Goal: Obtain resource: Download file/media

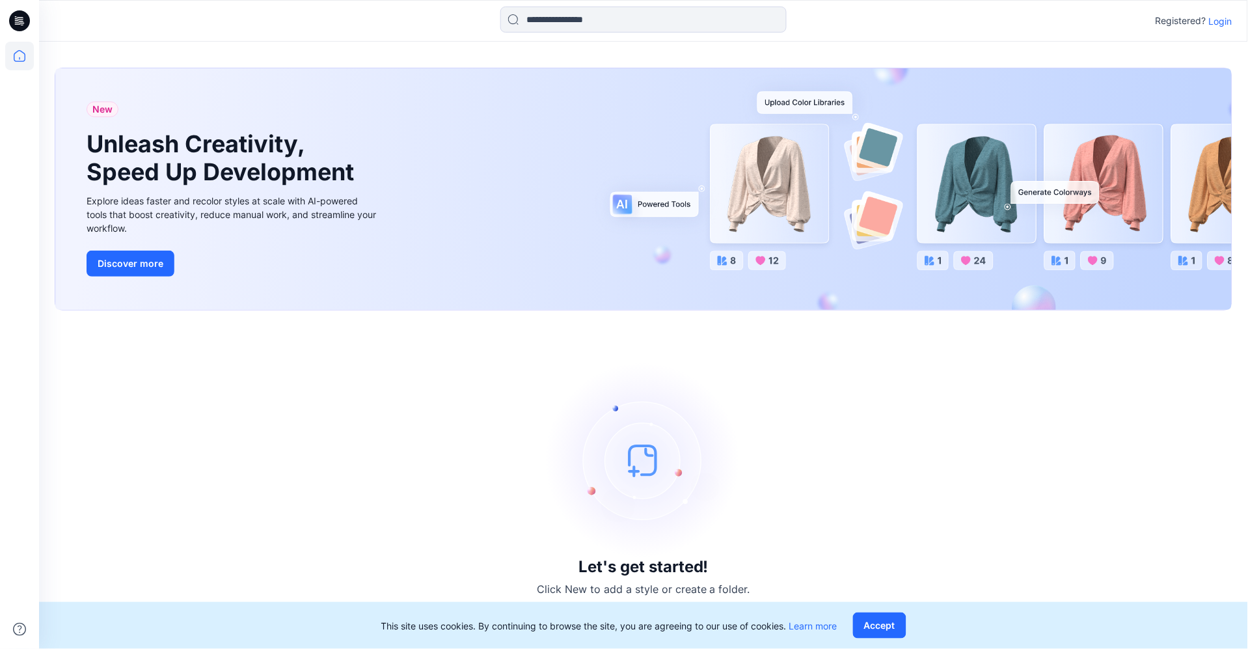
click at [1216, 23] on p "Login" at bounding box center [1220, 21] width 23 height 14
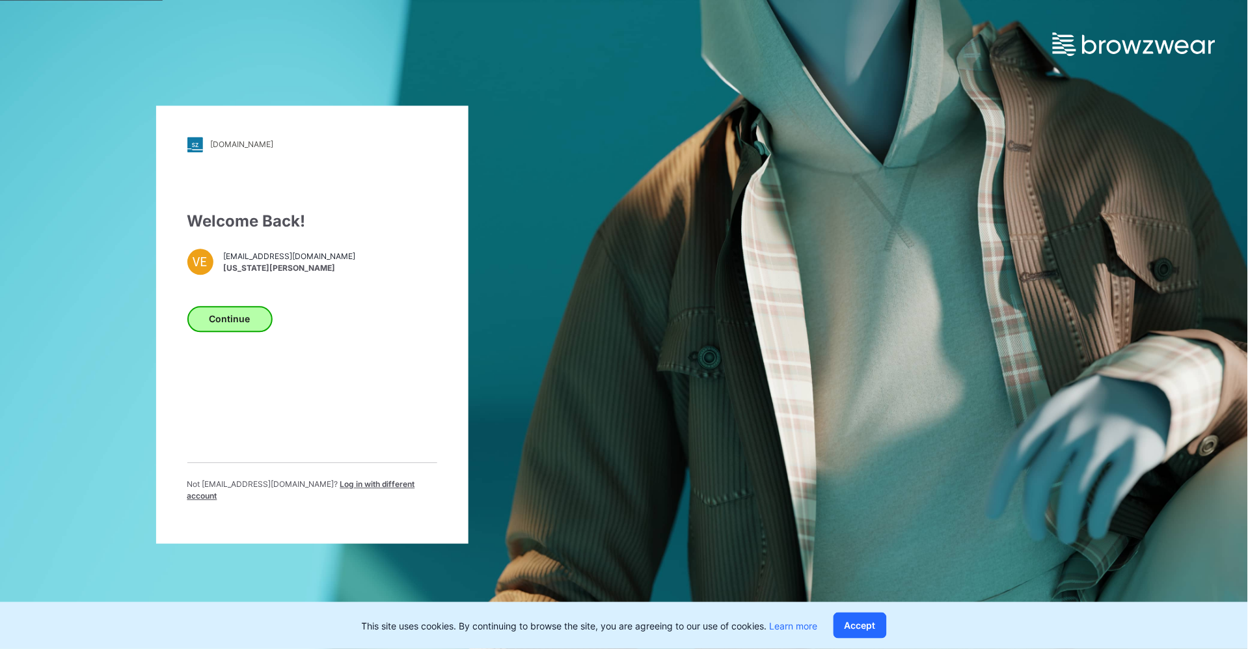
drag, startPoint x: 205, startPoint y: 304, endPoint x: 217, endPoint y: 322, distance: 21.7
click at [206, 305] on div "Welcome Back! VE [EMAIL_ADDRESS][DOMAIN_NAME] [US_STATE][PERSON_NAME] Continue …" at bounding box center [312, 361] width 250 height 303
click at [217, 322] on button "Continue" at bounding box center [229, 319] width 85 height 26
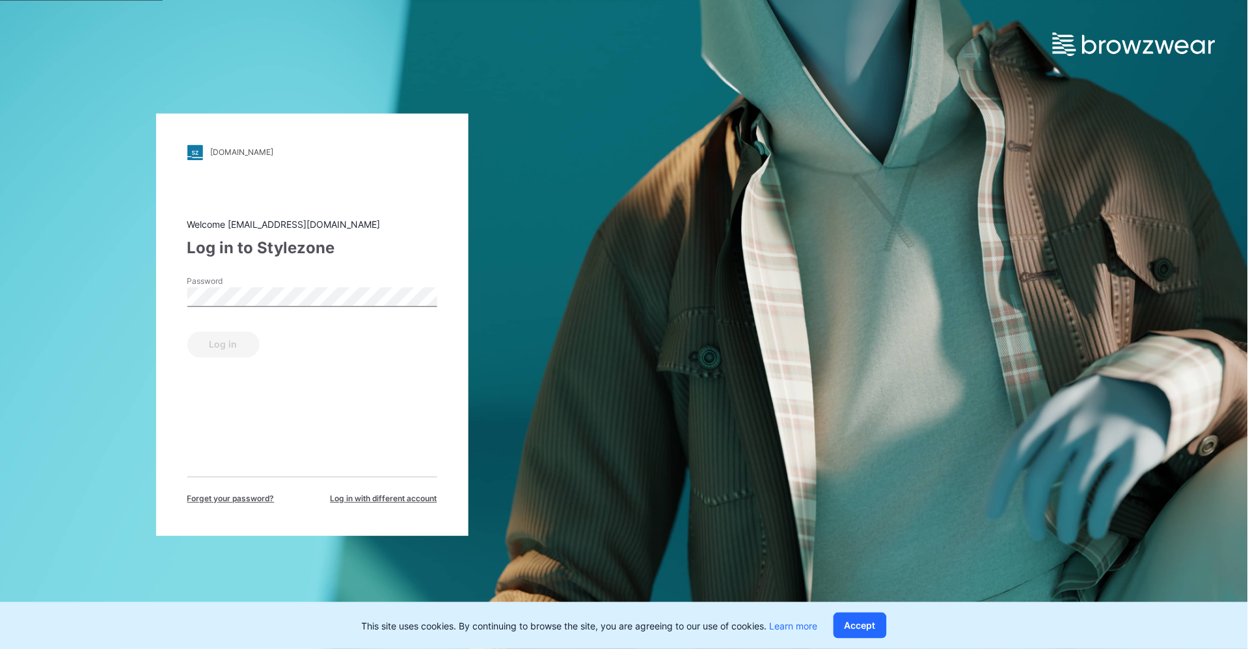
drag, startPoint x: 260, startPoint y: 271, endPoint x: 262, endPoint y: 280, distance: 10.0
click at [262, 280] on div "Welcome [EMAIL_ADDRESS][DOMAIN_NAME] Log in to Stylezone Password Log in Forget…" at bounding box center [312, 360] width 250 height 287
click at [235, 357] on button "Log in" at bounding box center [223, 344] width 72 height 26
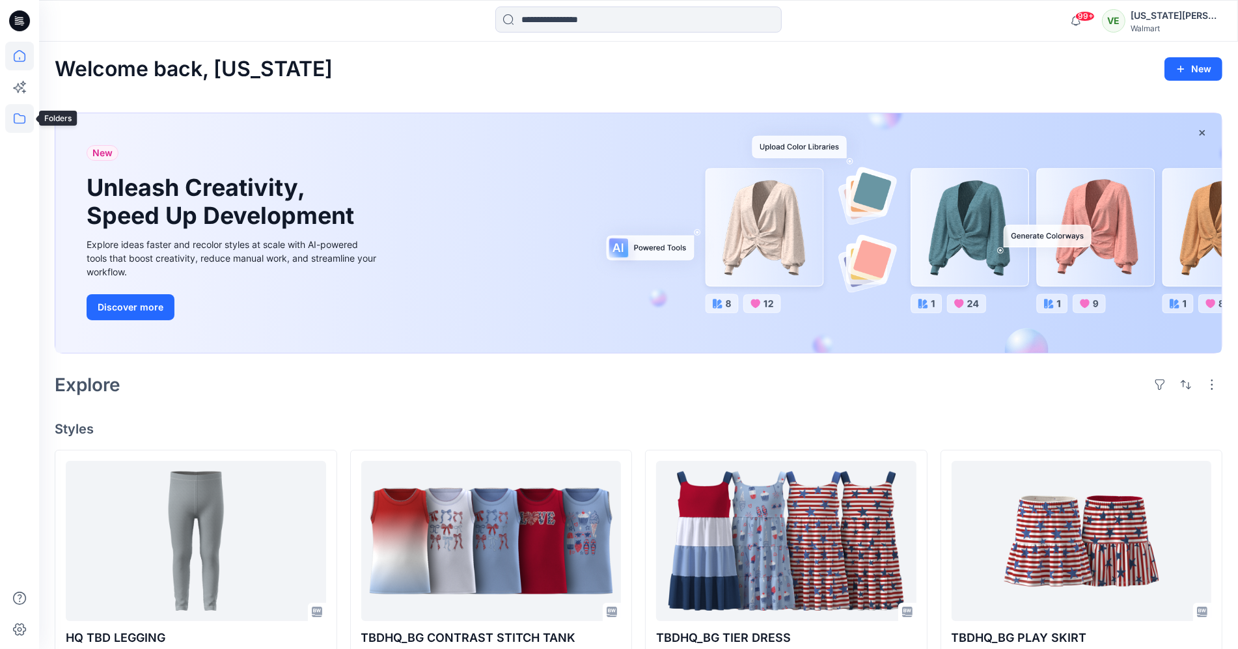
click at [21, 120] on icon at bounding box center [19, 118] width 29 height 29
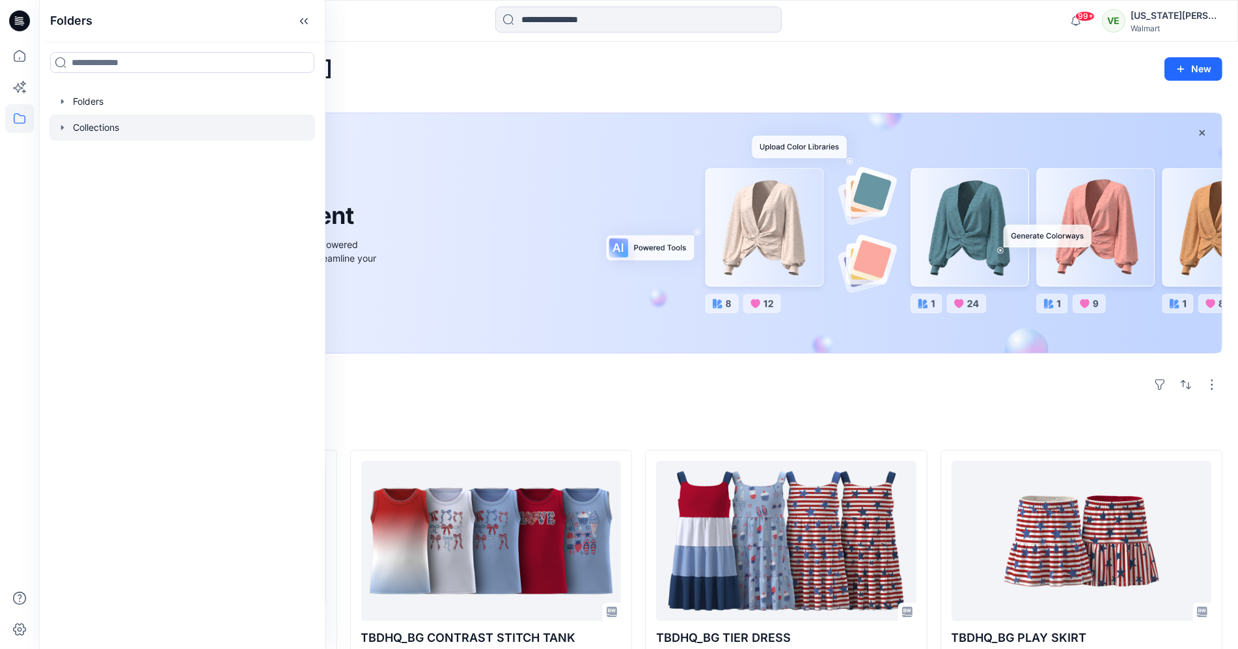
click at [134, 134] on div at bounding box center [182, 128] width 266 height 26
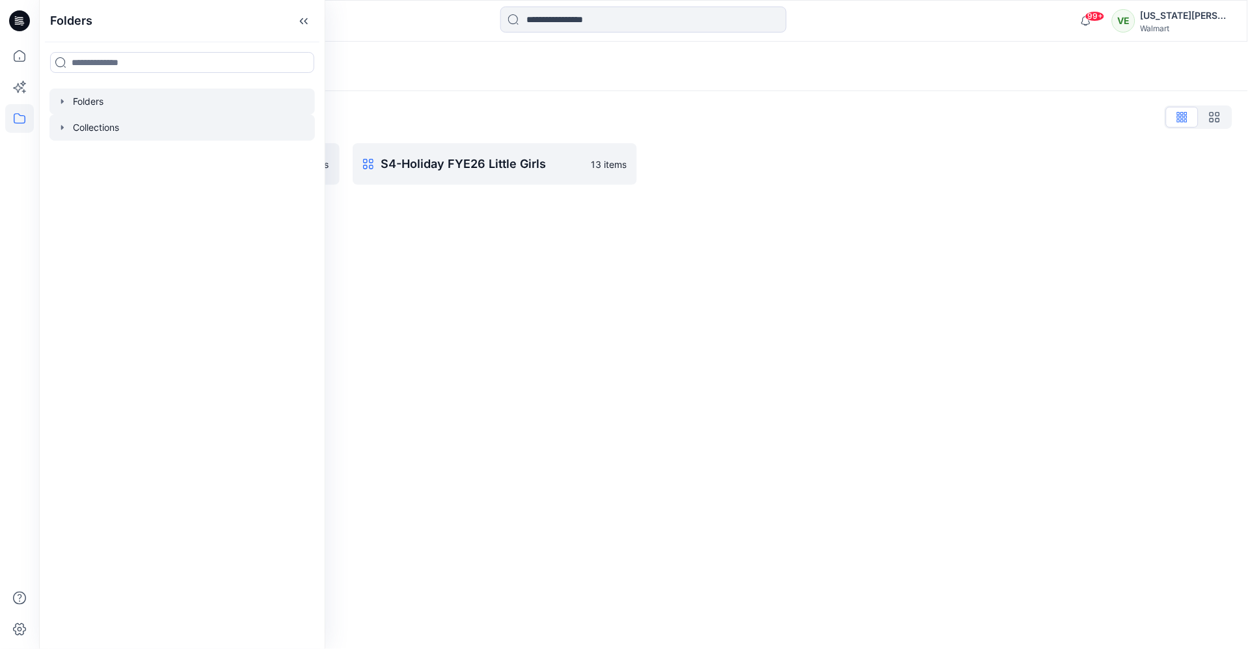
click at [123, 111] on div at bounding box center [182, 102] width 266 height 26
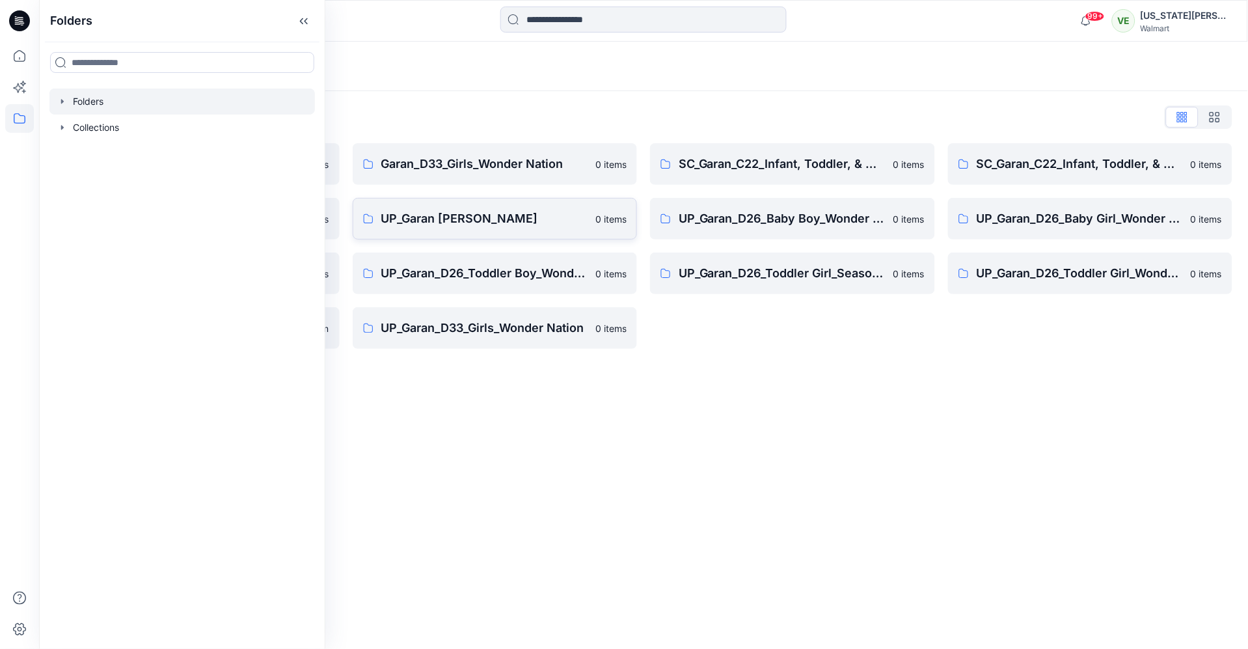
click at [483, 210] on p "UP_Garan [PERSON_NAME]" at bounding box center [484, 219] width 207 height 18
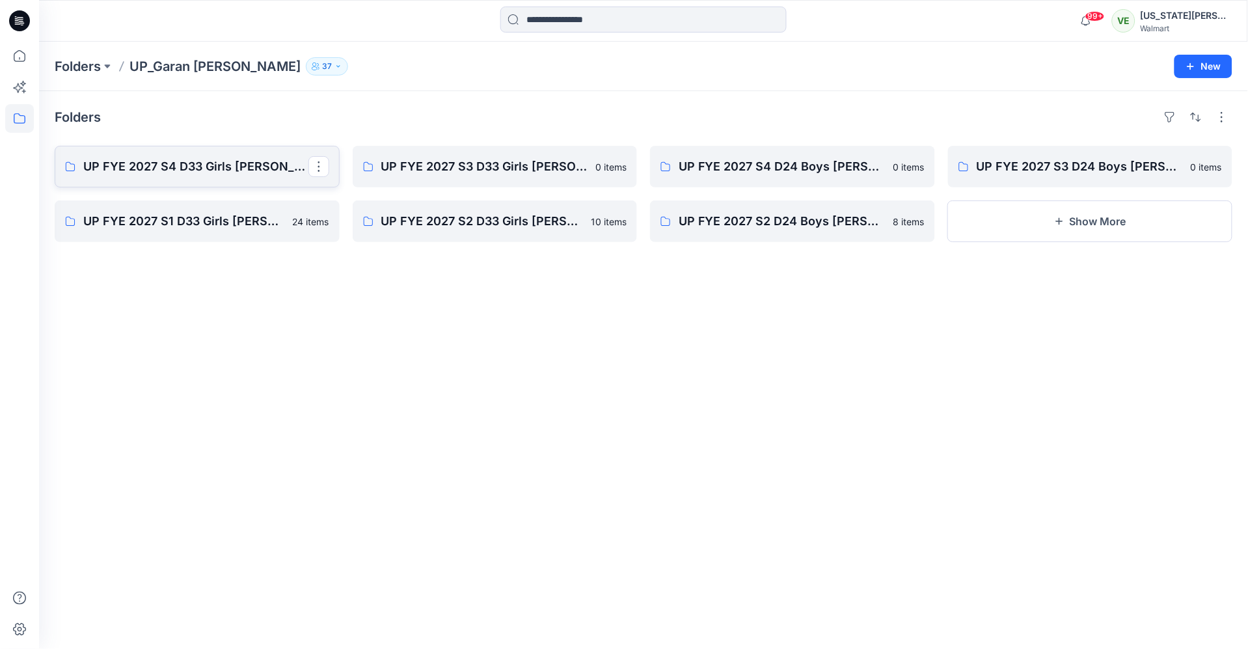
click at [217, 163] on p "UP FYE 2027 S4 D33 Girls [PERSON_NAME]" at bounding box center [195, 166] width 225 height 18
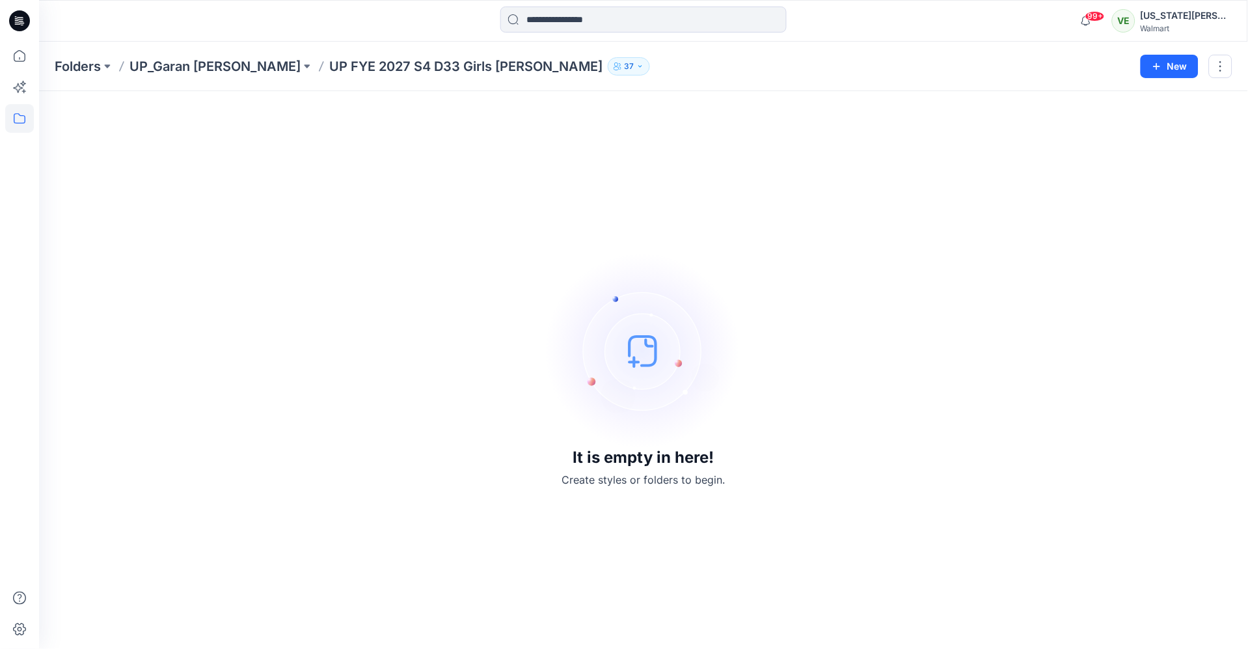
click at [175, 57] on div "Folders UP_Garan [PERSON_NAME] UP [PERSON_NAME] 2027 S4 D33 Girls [PERSON_NAME]…" at bounding box center [643, 66] width 1209 height 49
click at [180, 64] on p "UP_Garan [PERSON_NAME]" at bounding box center [215, 66] width 171 height 18
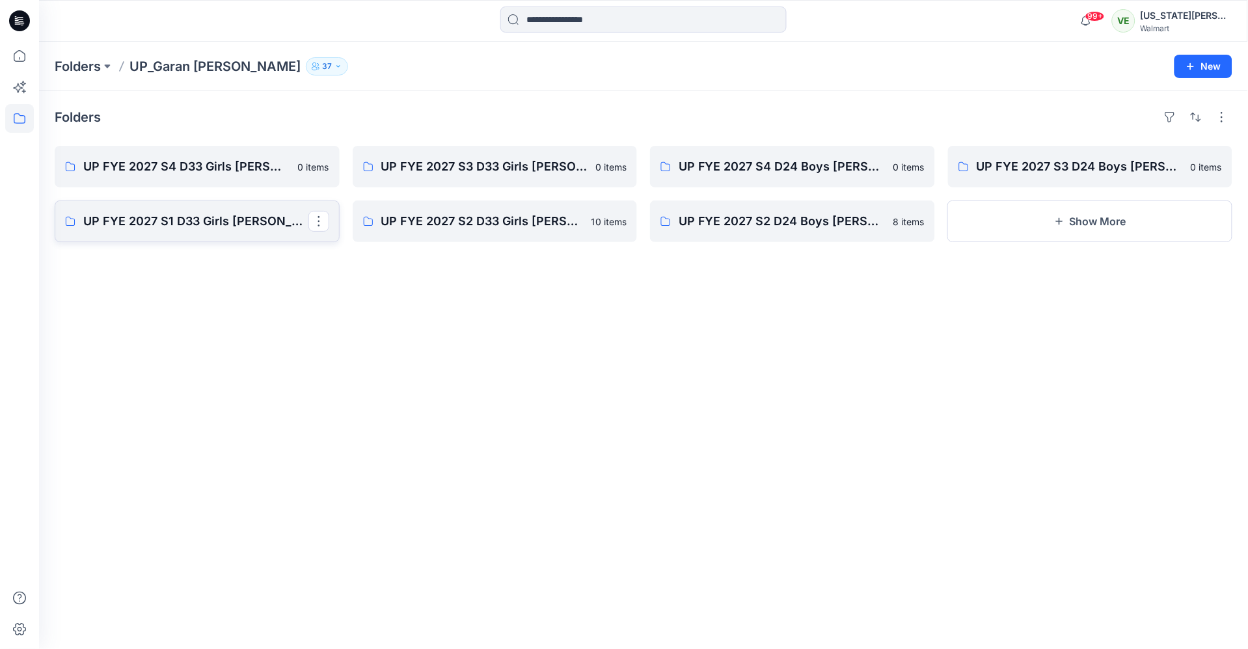
click at [163, 212] on p "UP FYE 2027 S1 D33 Girls [PERSON_NAME]" at bounding box center [195, 221] width 225 height 18
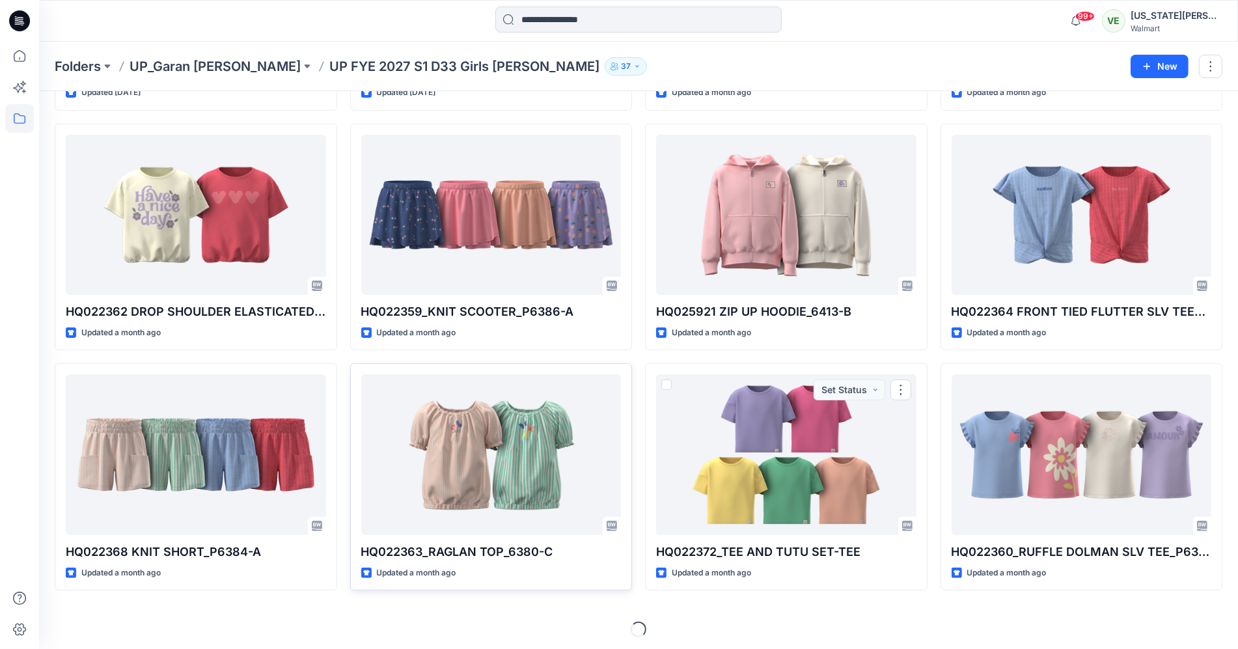
scroll to position [266, 0]
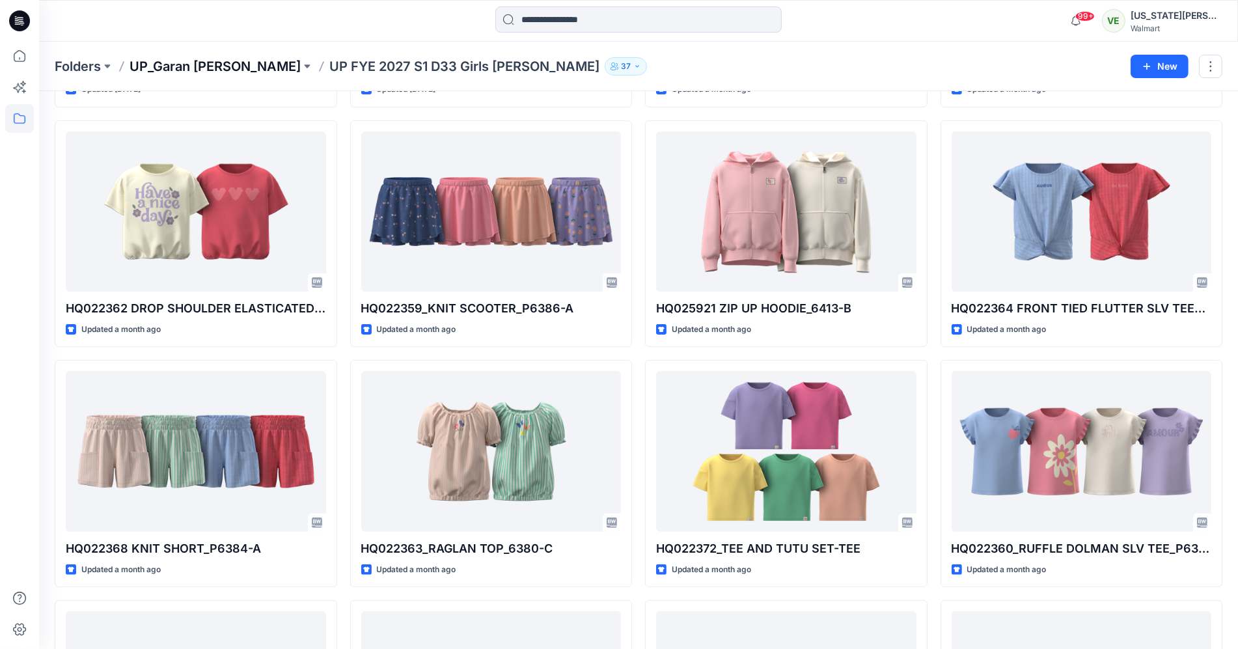
click at [184, 63] on p "UP_Garan [PERSON_NAME]" at bounding box center [215, 66] width 171 height 18
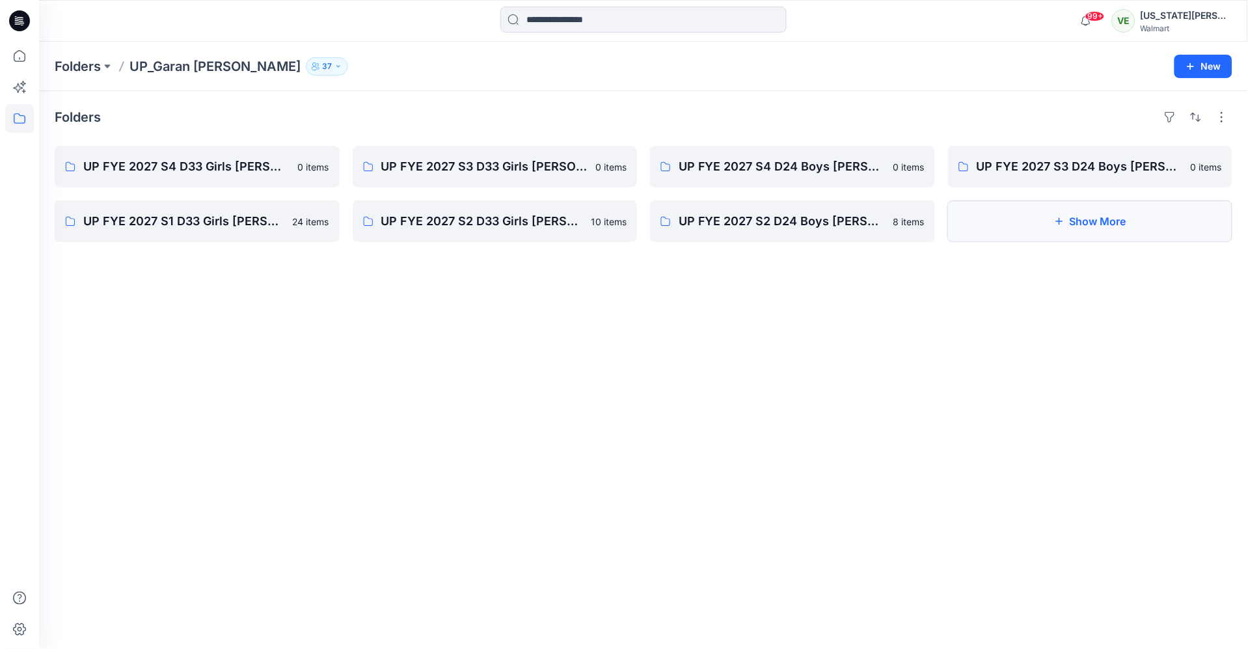
click at [1052, 224] on button "Show More" at bounding box center [1090, 221] width 285 height 42
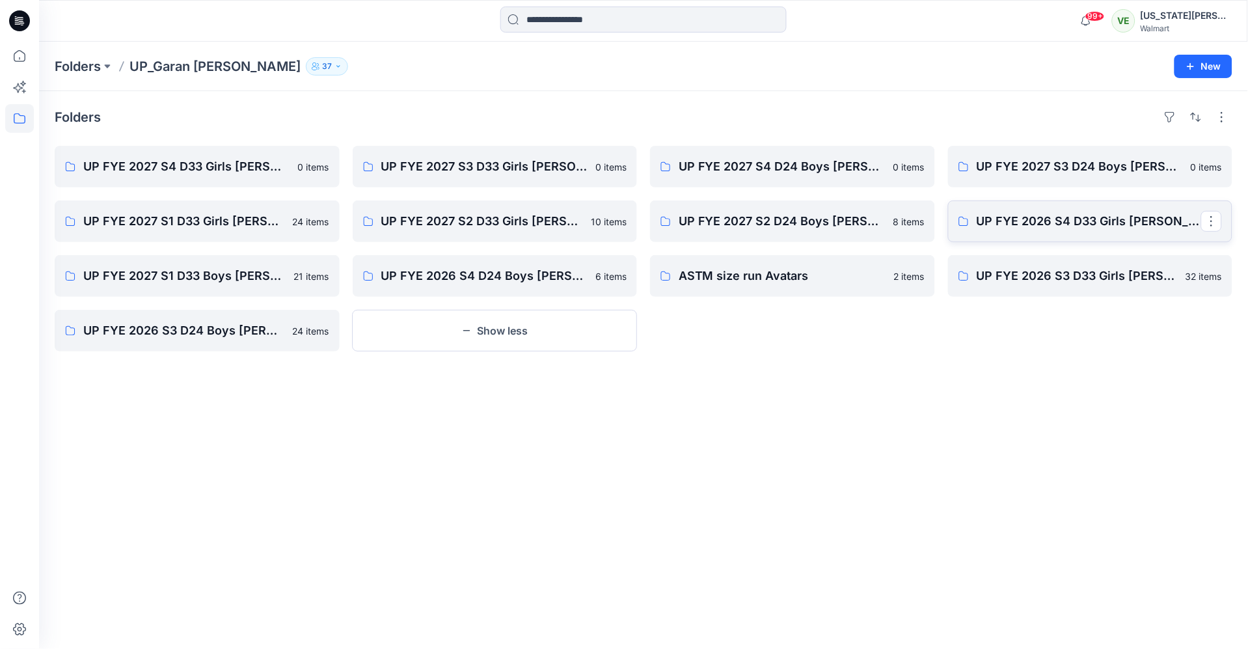
click at [1060, 221] on p "UP FYE 2026 S4 D33 Girls [PERSON_NAME]" at bounding box center [1089, 221] width 225 height 18
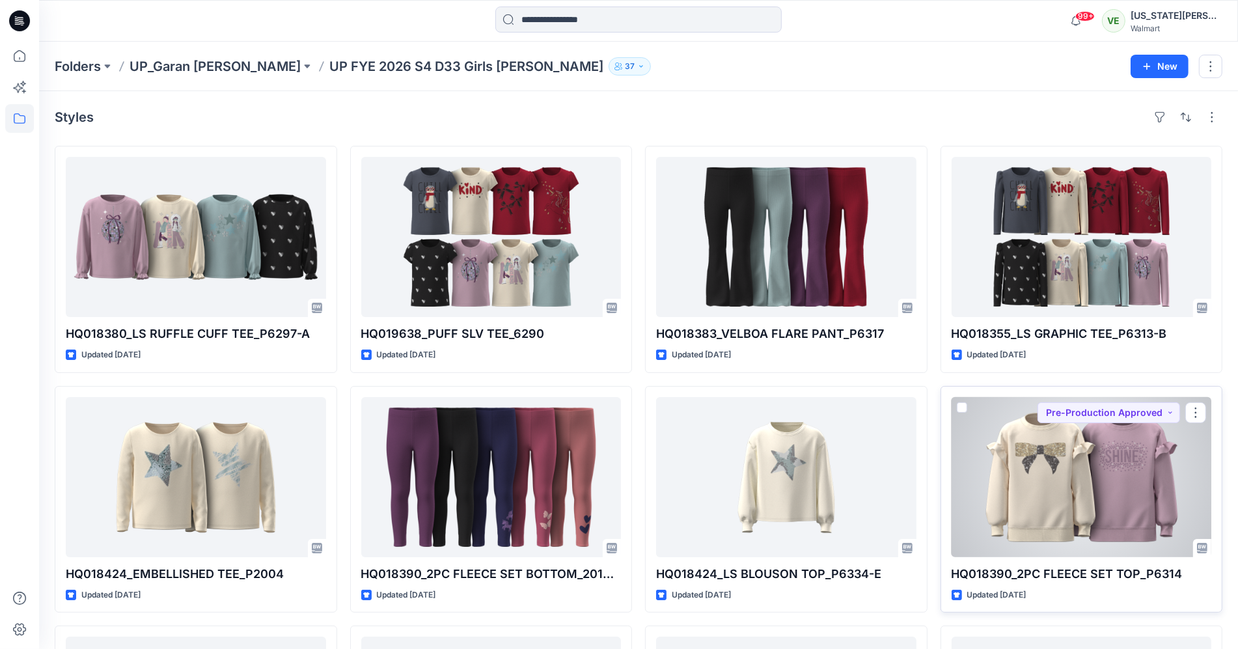
click at [1085, 474] on div at bounding box center [1081, 477] width 260 height 160
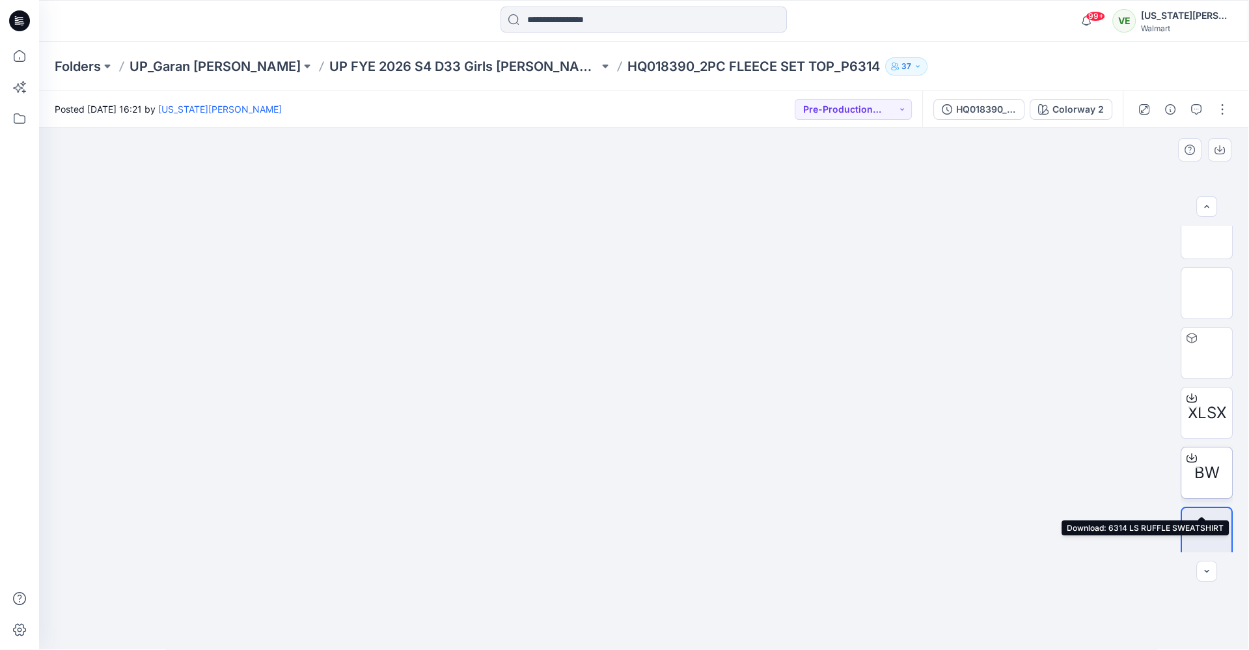
scroll to position [86, 0]
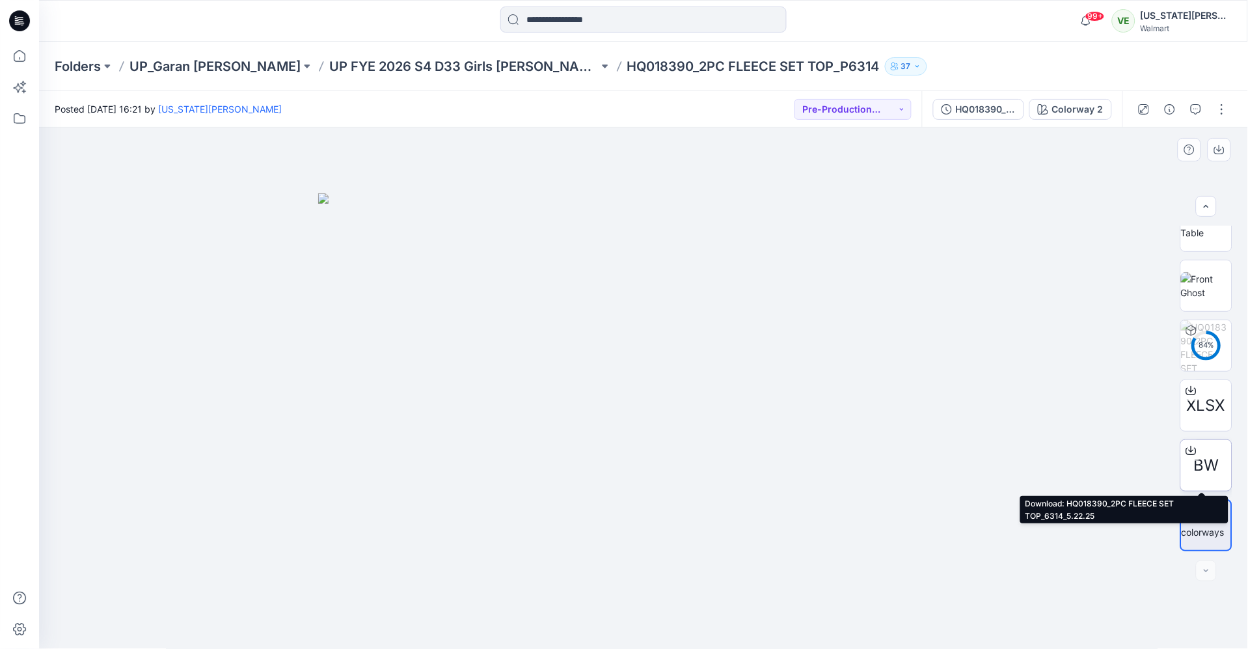
click at [1188, 450] on icon at bounding box center [1191, 450] width 10 height 10
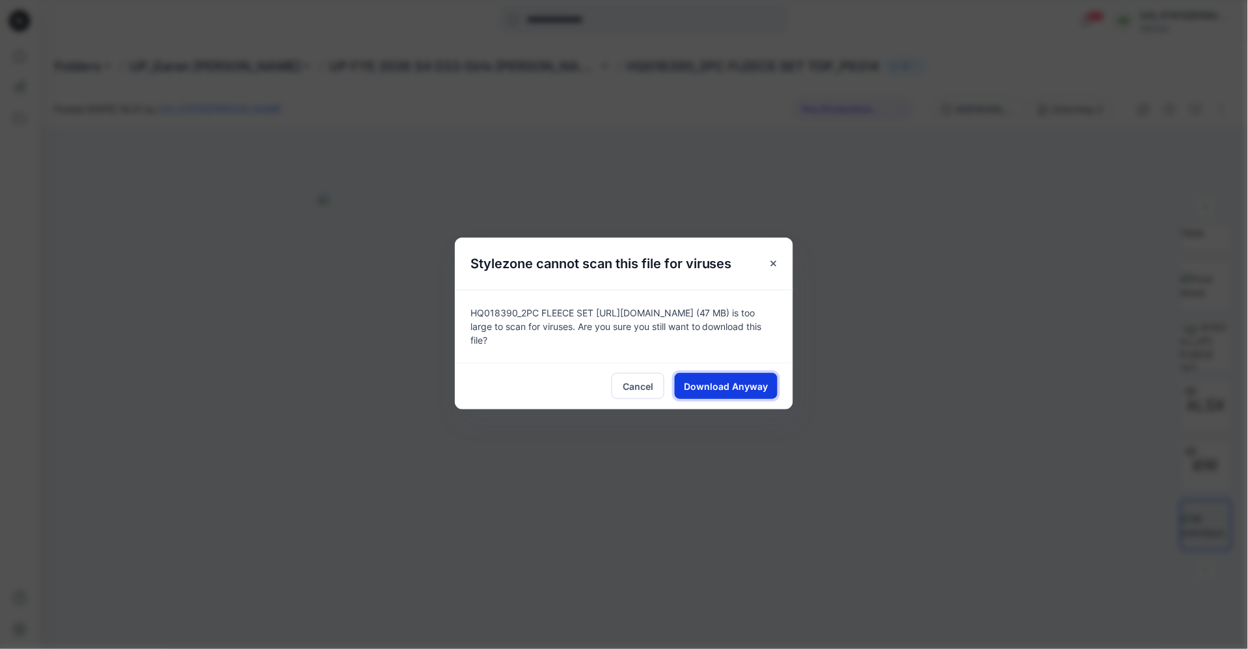
click at [713, 391] on span "Download Anyway" at bounding box center [727, 386] width 84 height 14
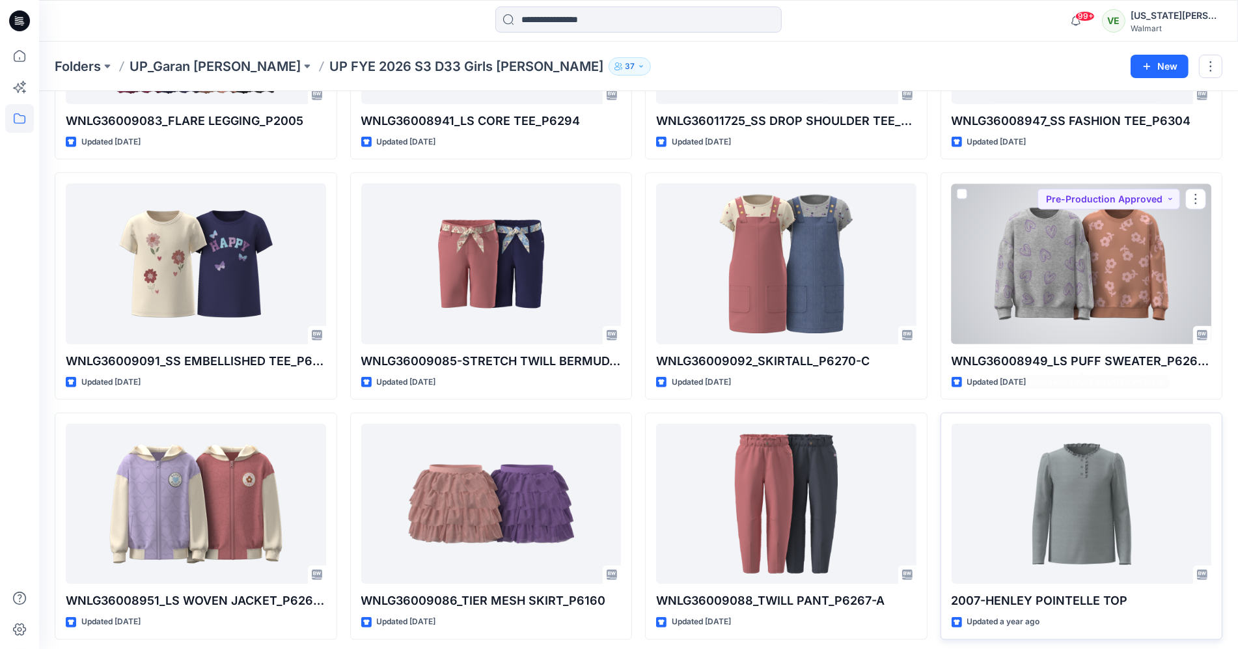
scroll to position [1419, 0]
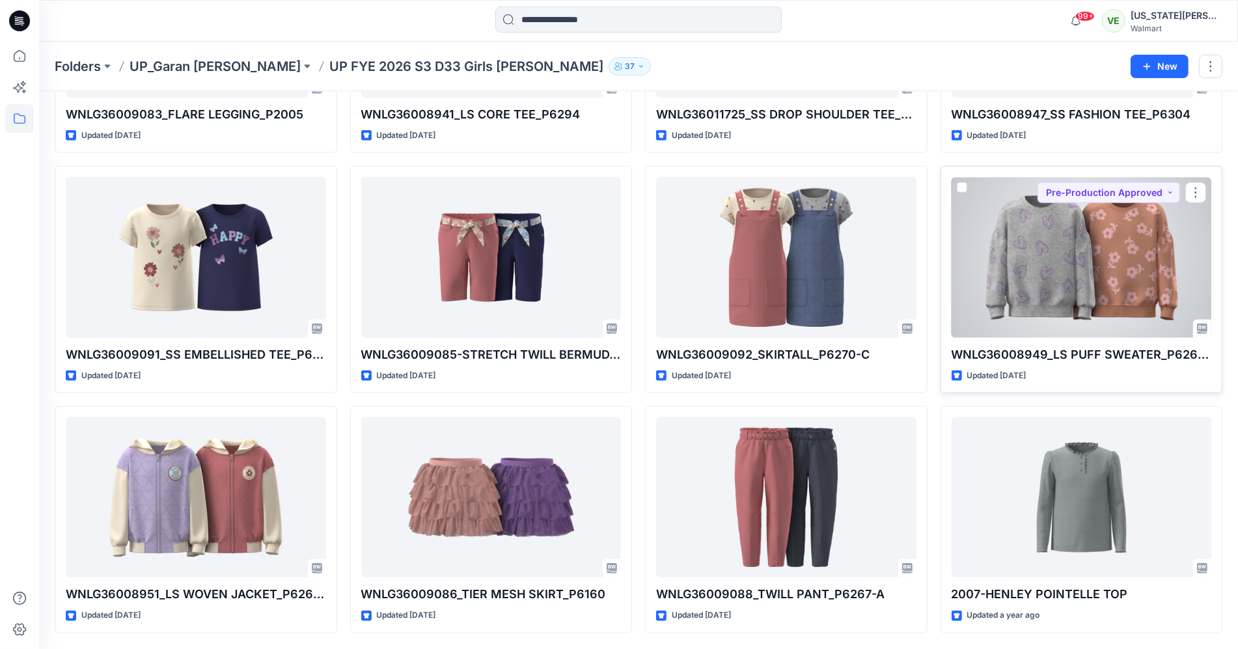
click at [1132, 290] on div at bounding box center [1081, 257] width 260 height 160
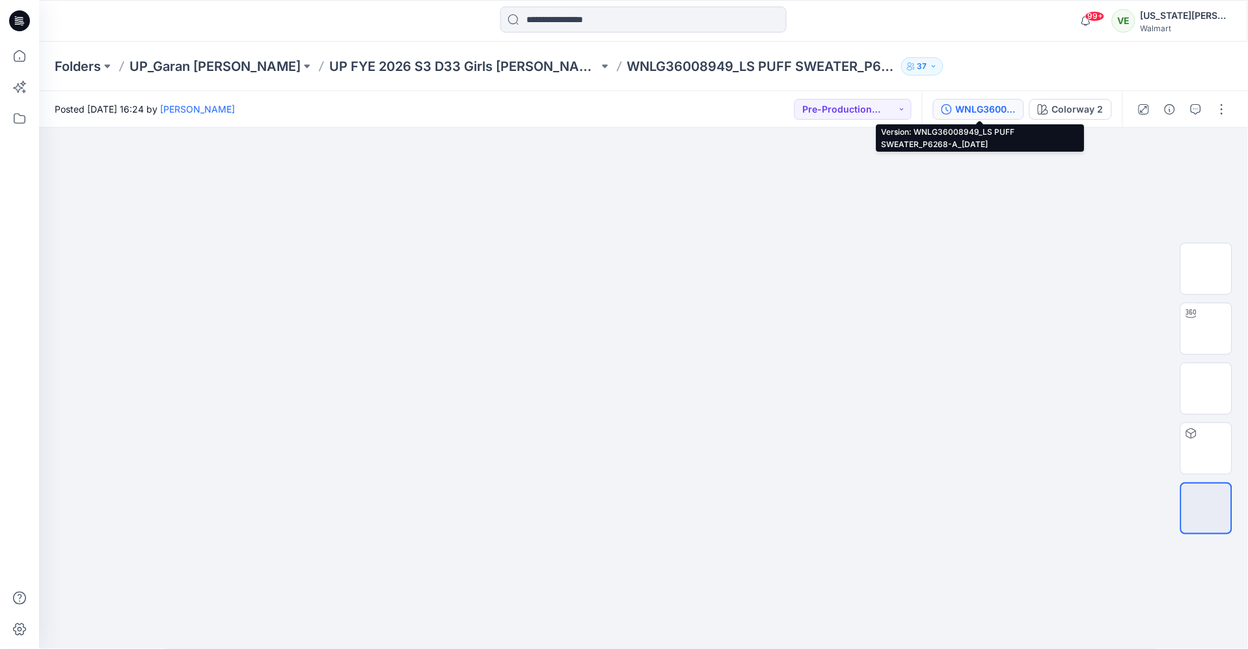
click at [948, 109] on icon "button" at bounding box center [947, 109] width 10 height 10
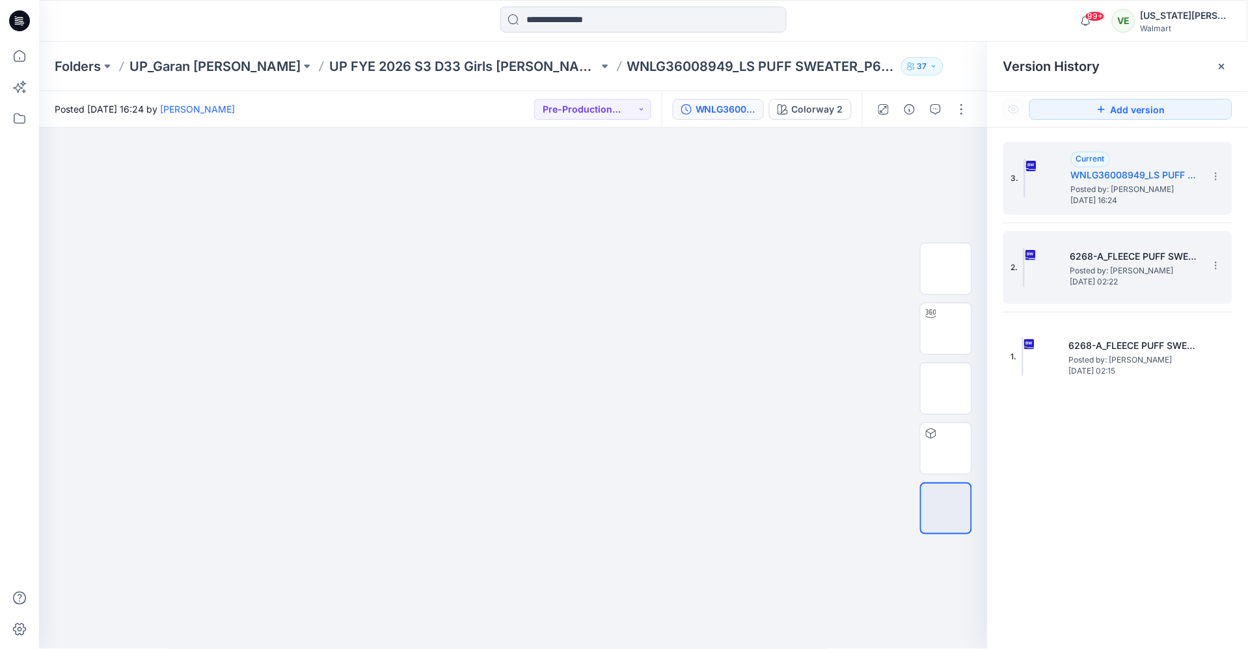
click at [1121, 271] on span "Posted by: [PERSON_NAME]" at bounding box center [1136, 270] width 130 height 13
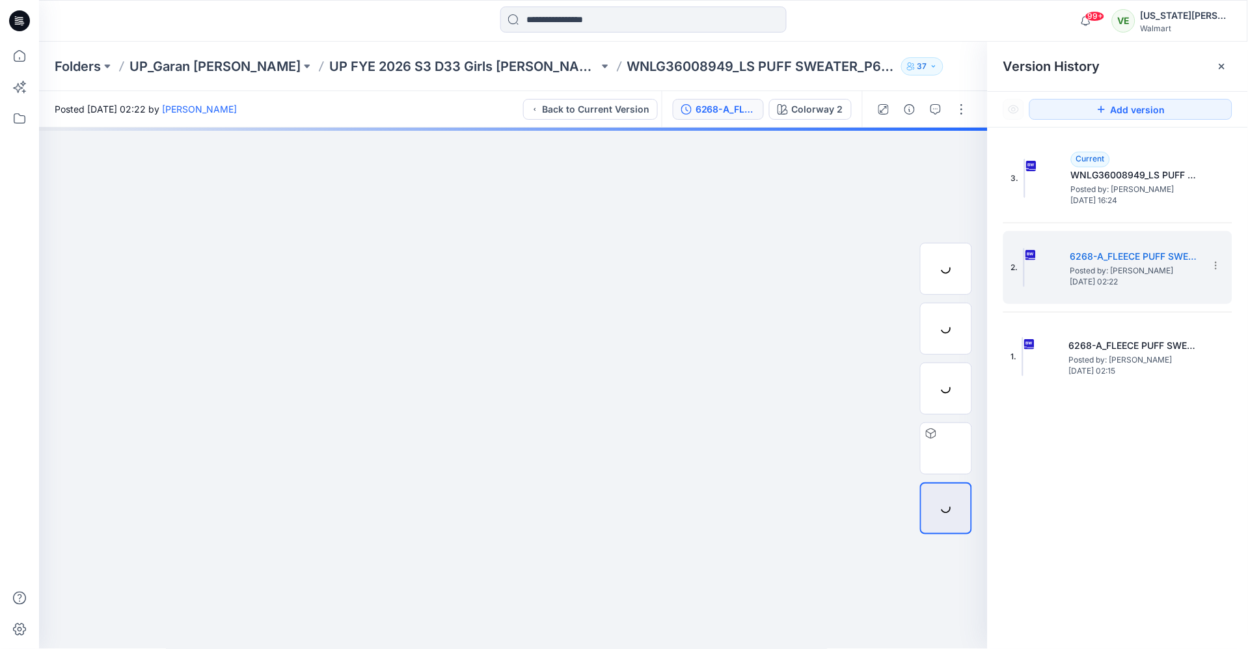
click at [868, 323] on div at bounding box center [514, 389] width 950 height 522
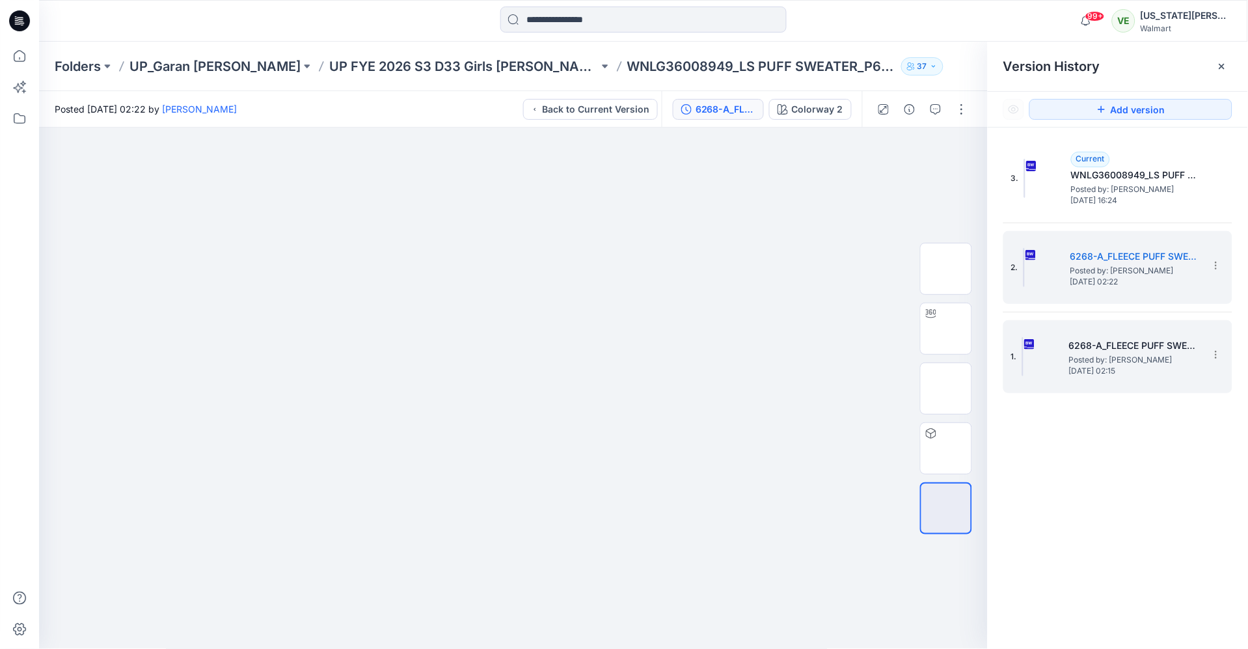
click at [1088, 346] on h5 "6268-A_FLEECE PUFF SWEATER 10.24.24" at bounding box center [1134, 346] width 130 height 16
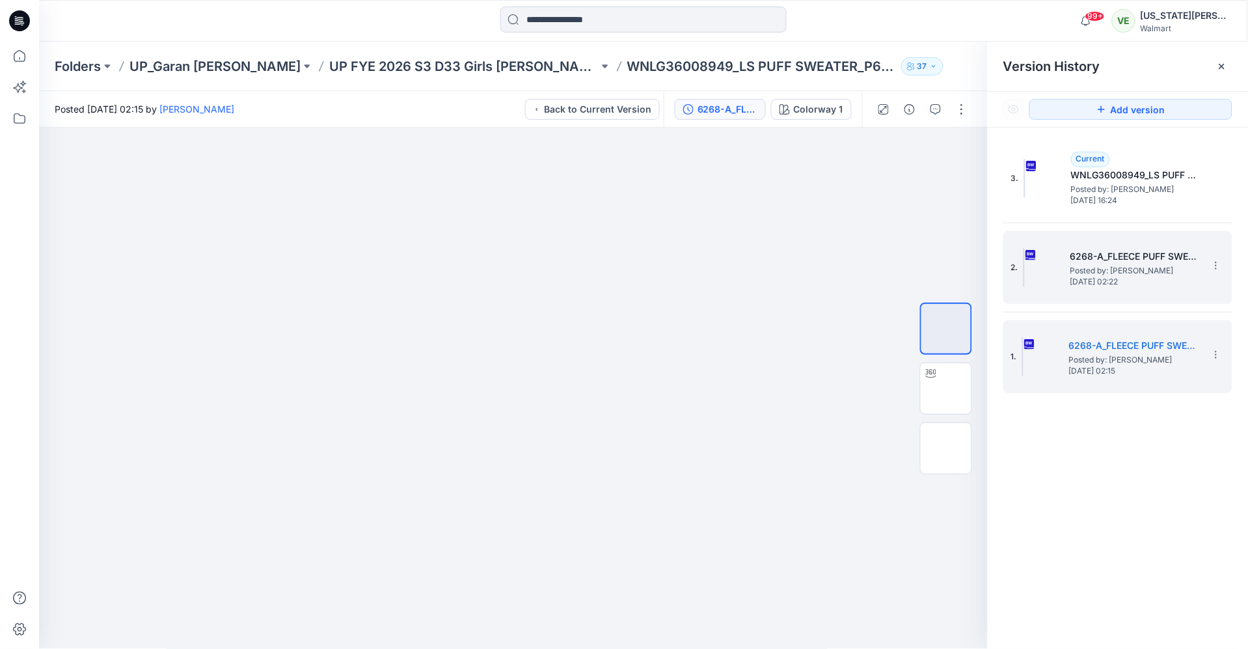
click at [1101, 288] on div "2. 6268-A_FLEECE PUFF SWEATER 10.24.24 Posted by: Tshara Payne Saturday, Novemb…" at bounding box center [1108, 267] width 195 height 62
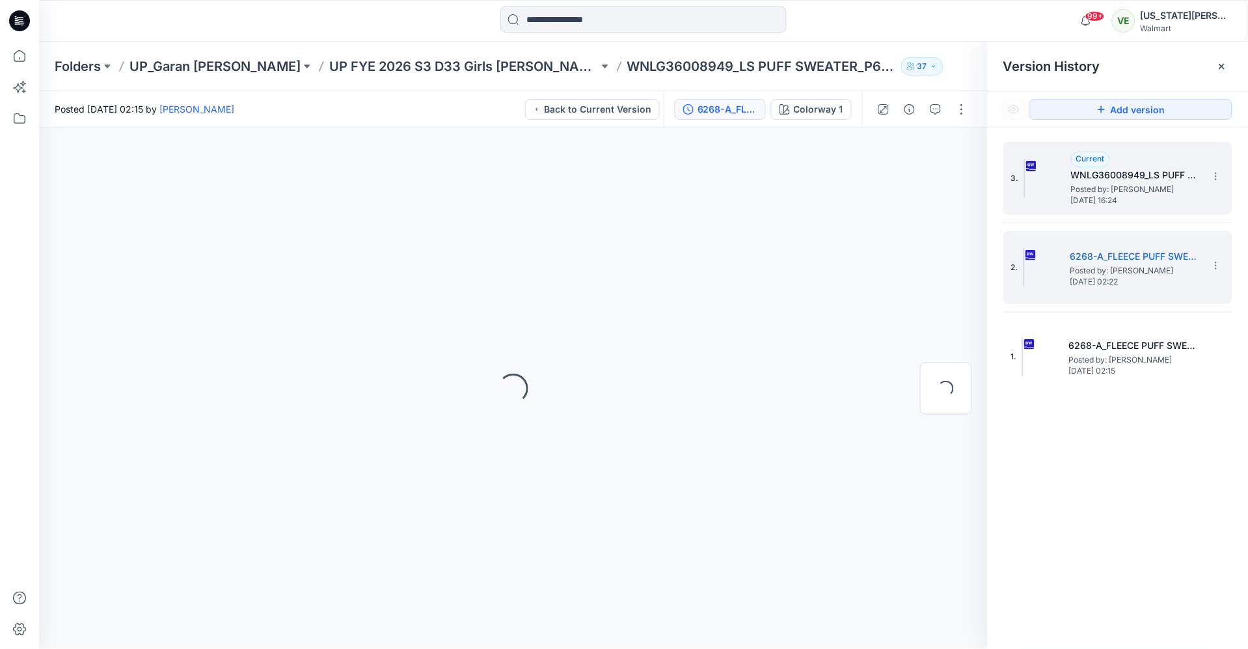
click at [1091, 187] on span "Posted by: [PERSON_NAME]" at bounding box center [1136, 189] width 130 height 13
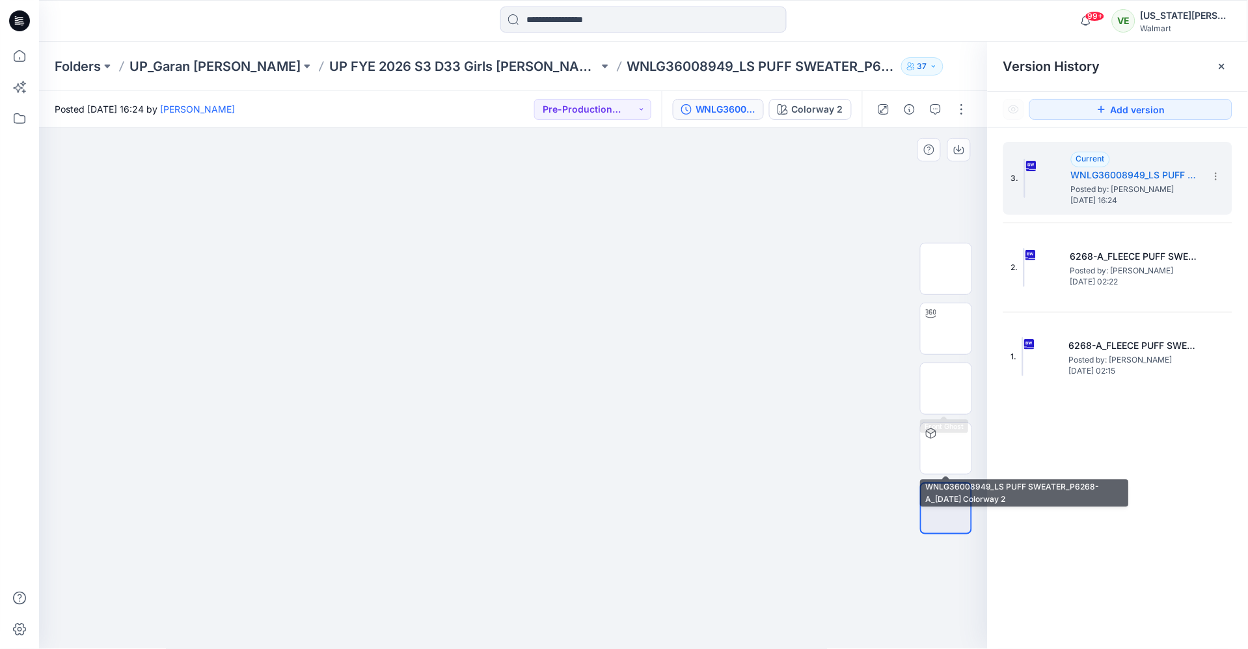
drag, startPoint x: 940, startPoint y: 445, endPoint x: 773, endPoint y: 443, distance: 167.3
click at [946, 448] on img at bounding box center [946, 448] width 0 height 0
